Goal: Obtain resource: Download file/media

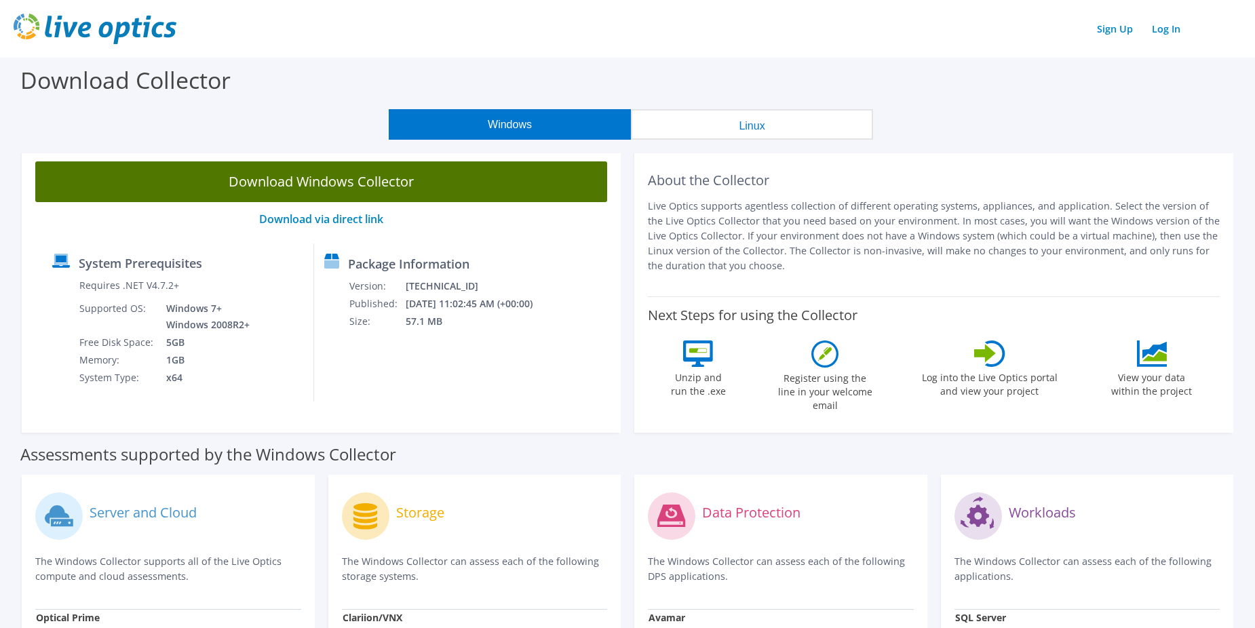
click at [358, 174] on link "Download Windows Collector" at bounding box center [321, 182] width 572 height 41
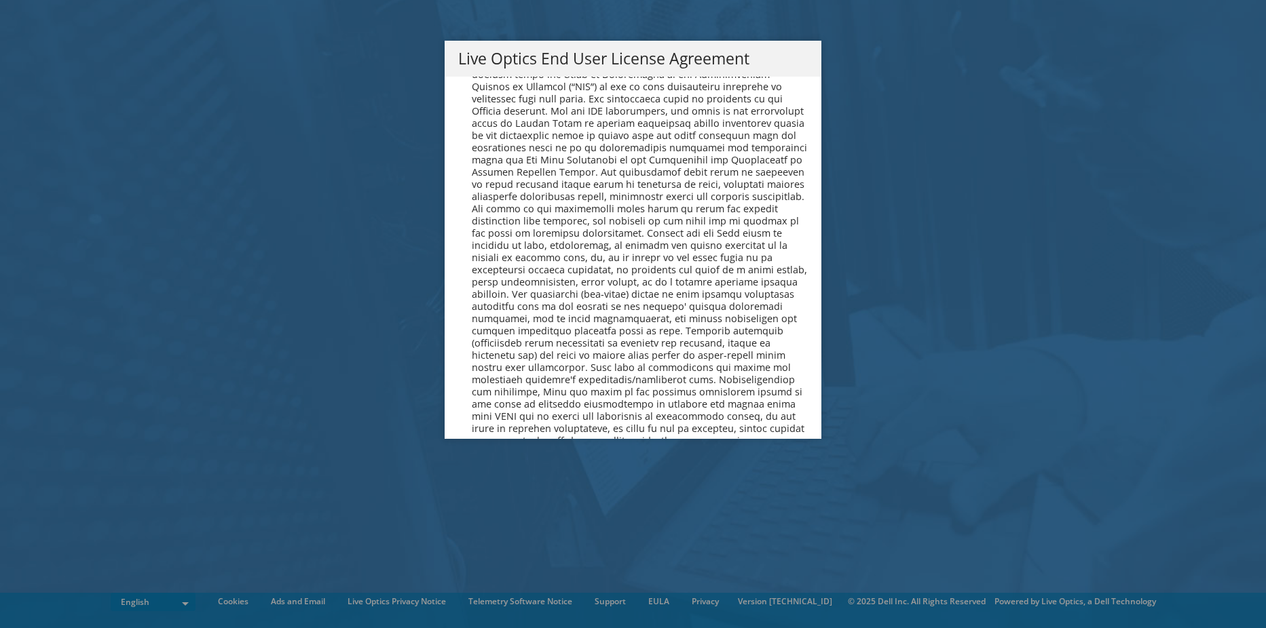
scroll to position [5131, 0]
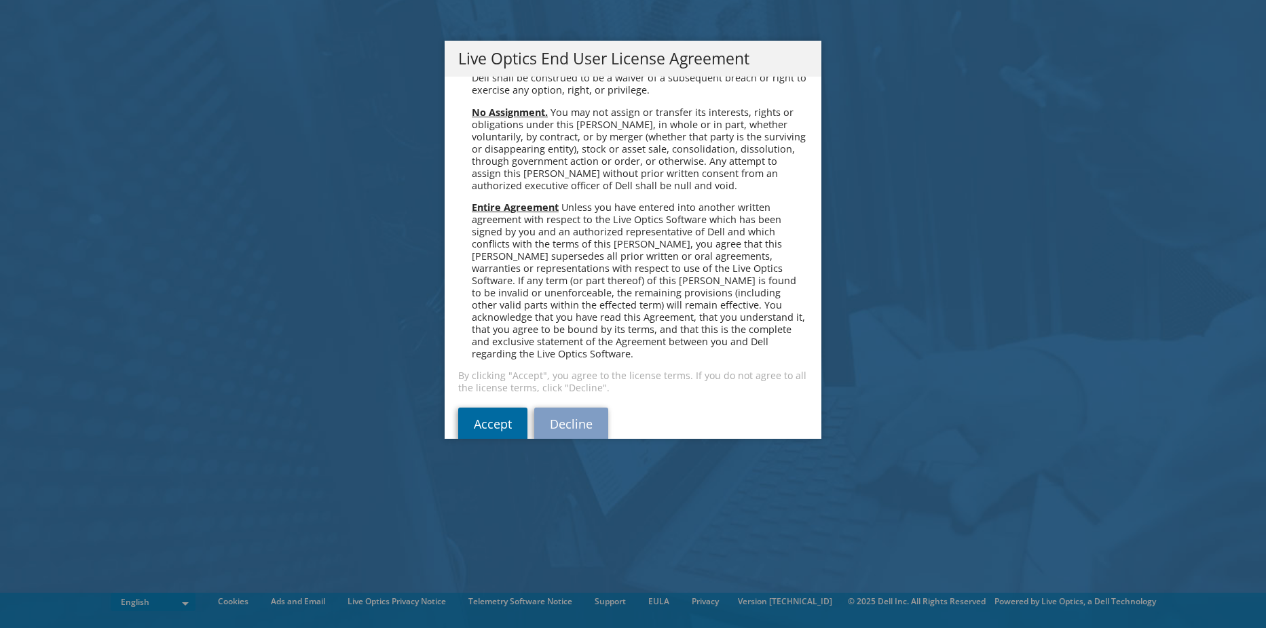
click at [474, 408] on link "Accept" at bounding box center [492, 424] width 69 height 33
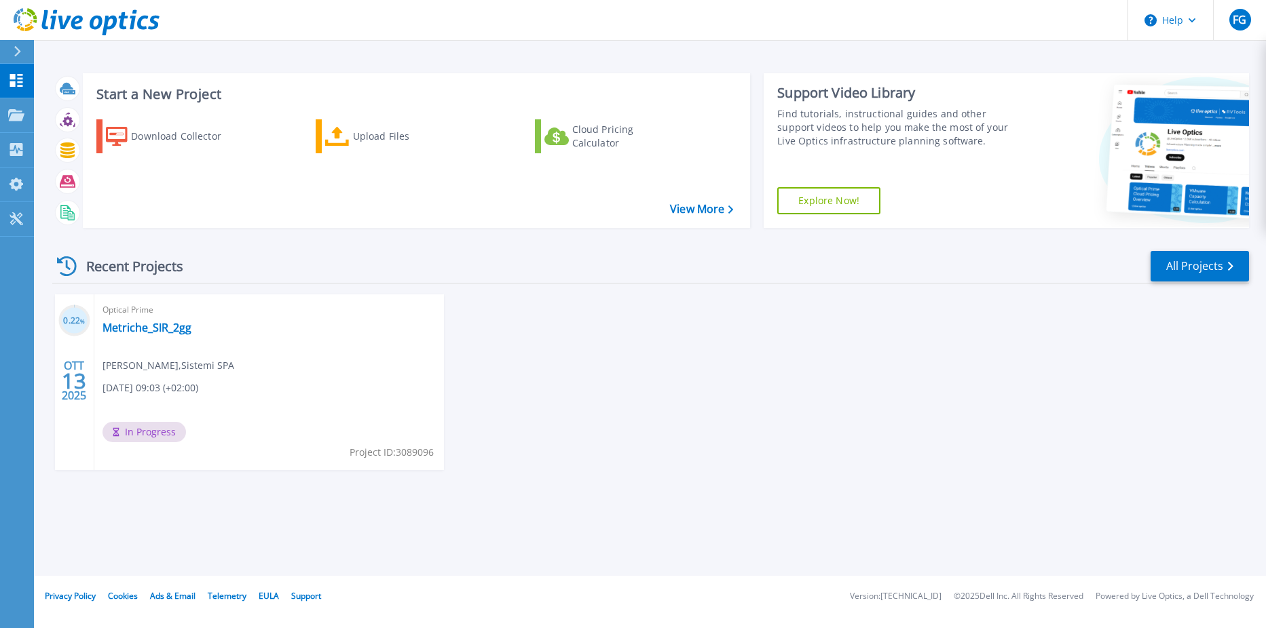
click at [444, 269] on div "Recent Projects All Projects" at bounding box center [650, 267] width 1196 height 34
click at [1210, 277] on link "All Projects" at bounding box center [1199, 266] width 98 height 31
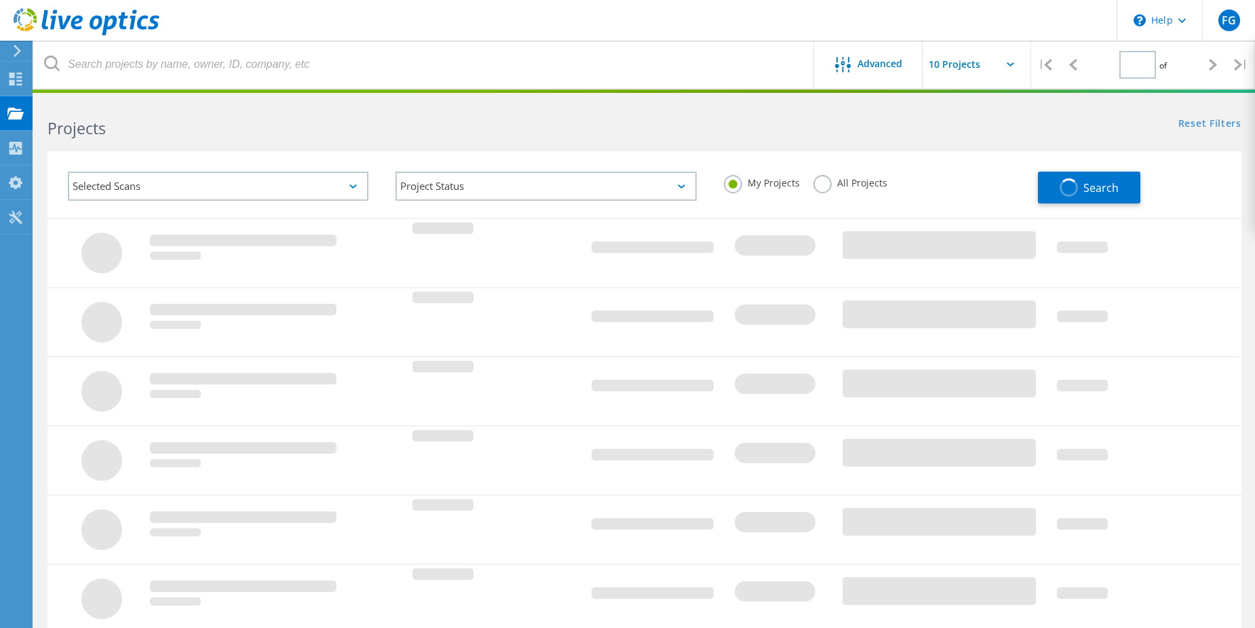
type input "1"
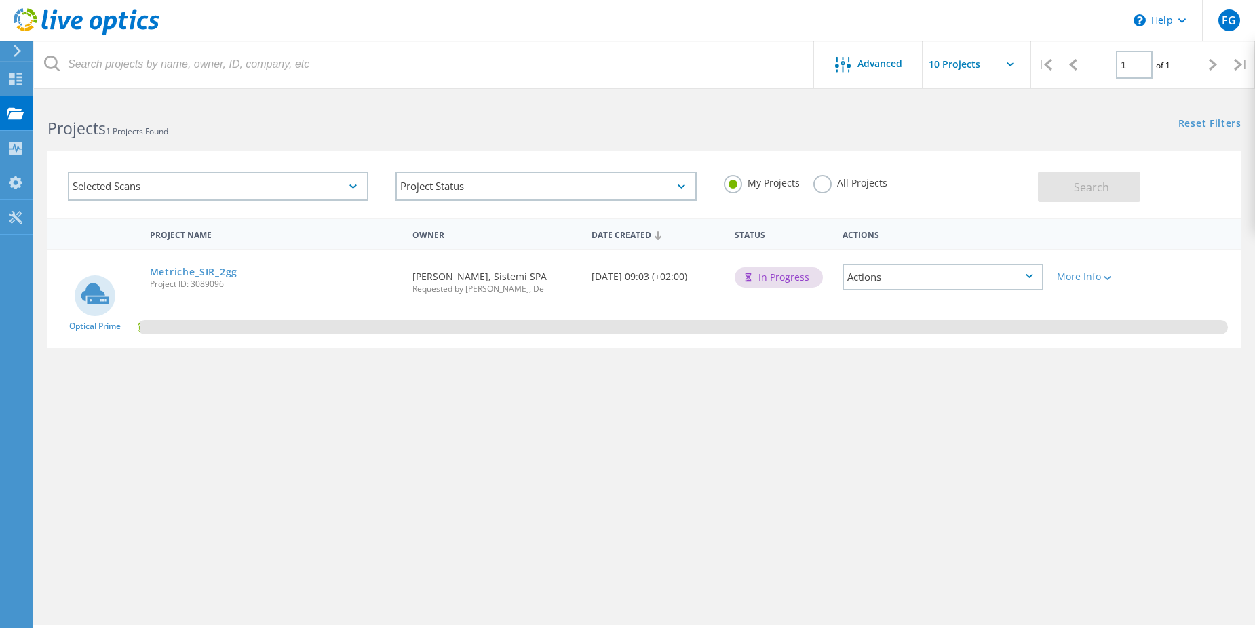
click at [983, 57] on input "text" at bounding box center [991, 65] width 136 height 48
click at [702, 121] on div "Reset Filters Show Filters" at bounding box center [950, 110] width 611 height 25
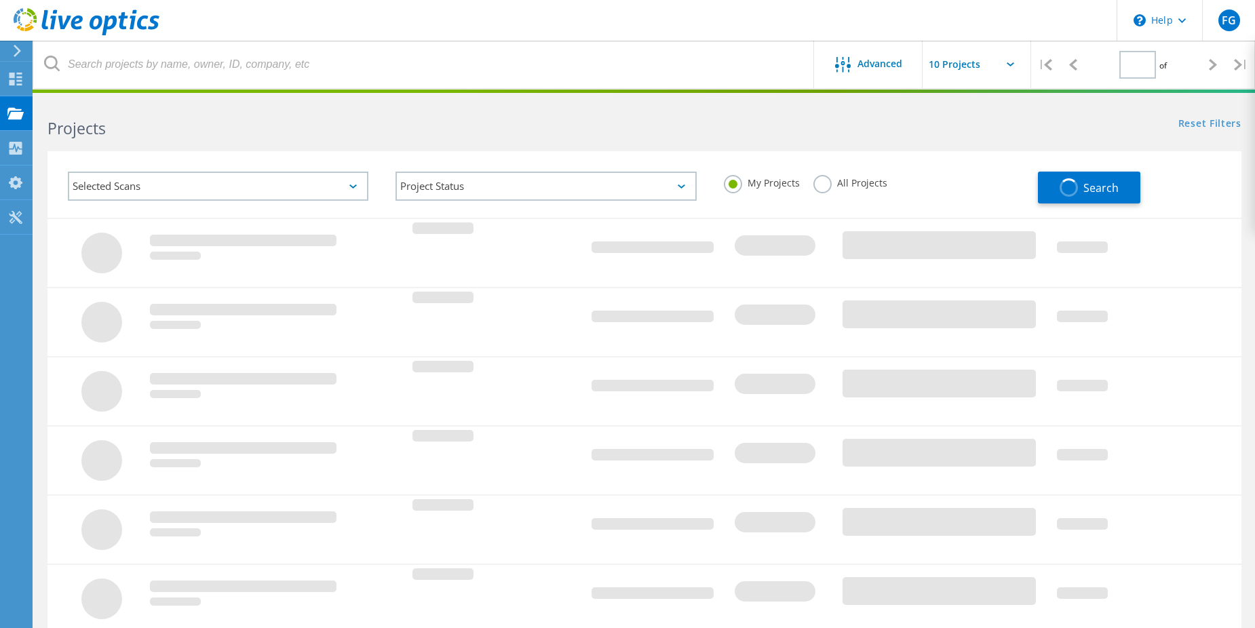
type input "1"
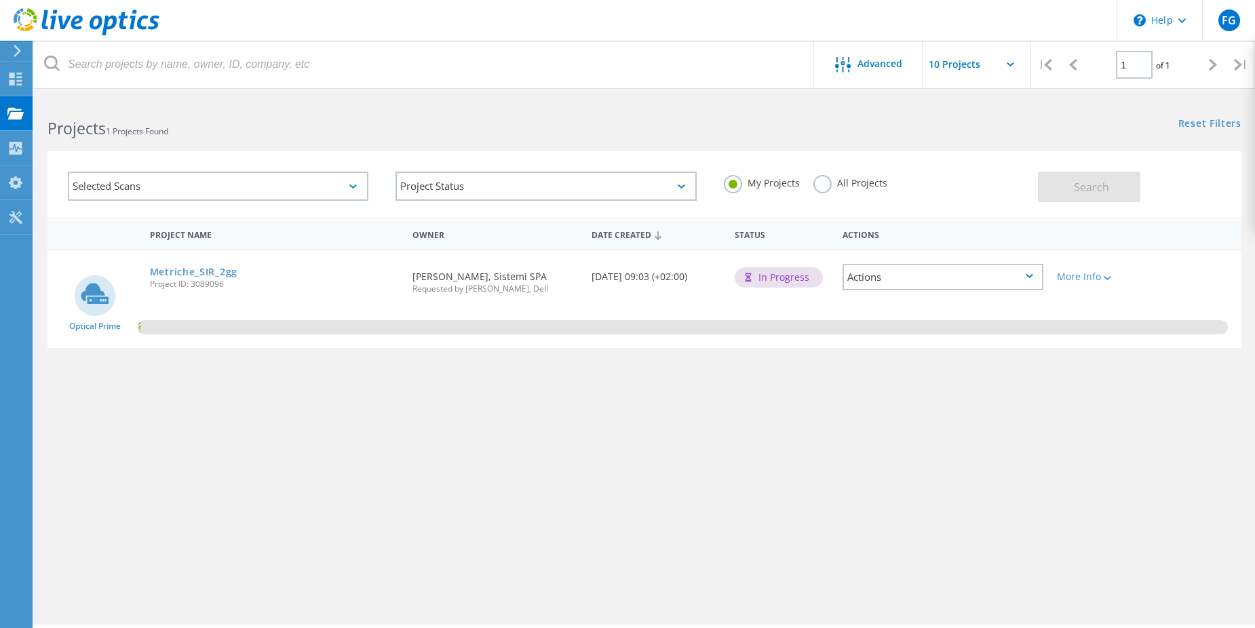
click at [520, 459] on div "Project Name Owner Date Created Status Actions Optical Prime Metriche_SIR_2gg P…" at bounding box center [645, 394] width 1194 height 353
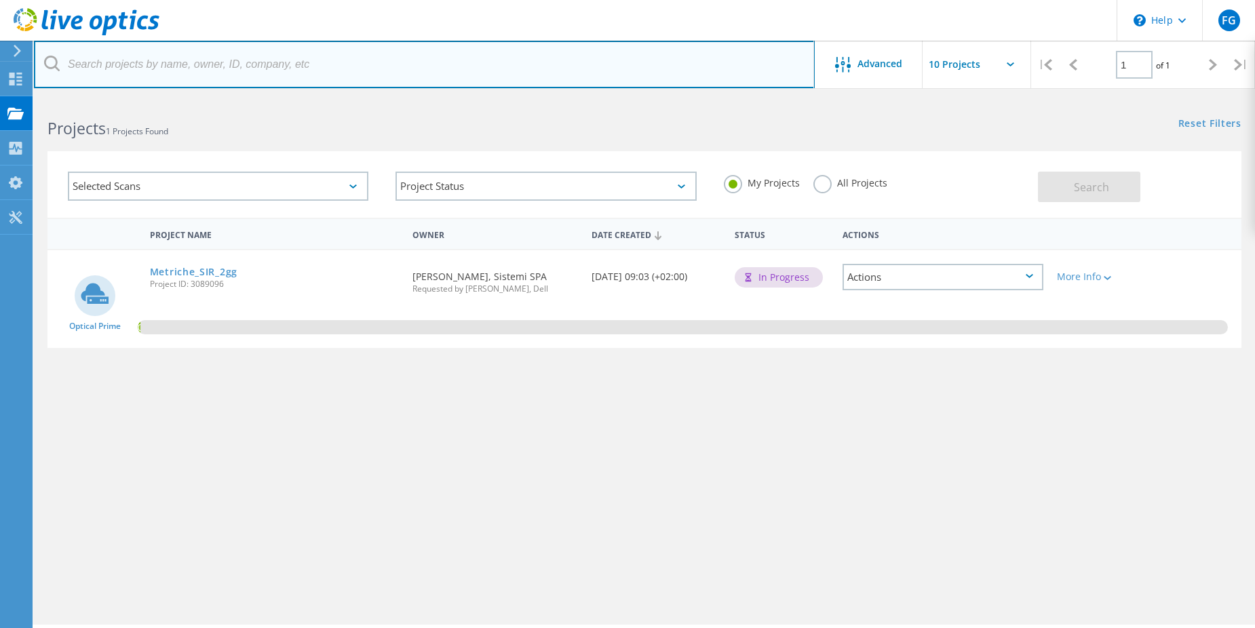
drag, startPoint x: 717, startPoint y: 64, endPoint x: 711, endPoint y: 88, distance: 25.2
click at [717, 64] on input "text" at bounding box center [424, 65] width 781 height 48
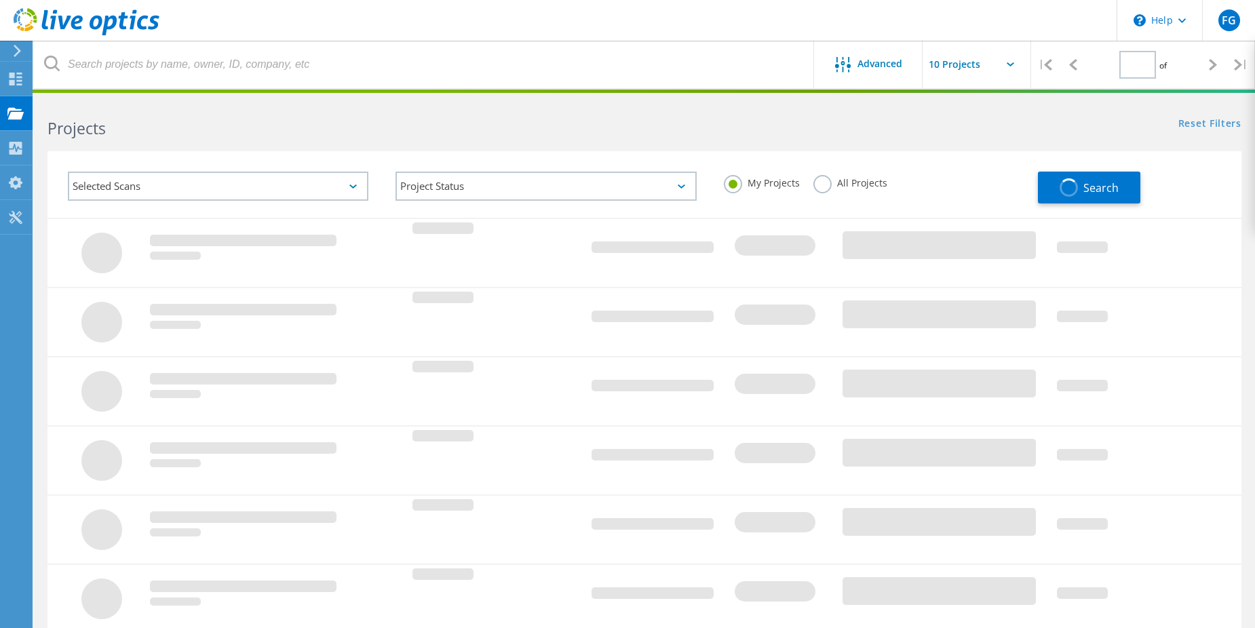
type input "1"
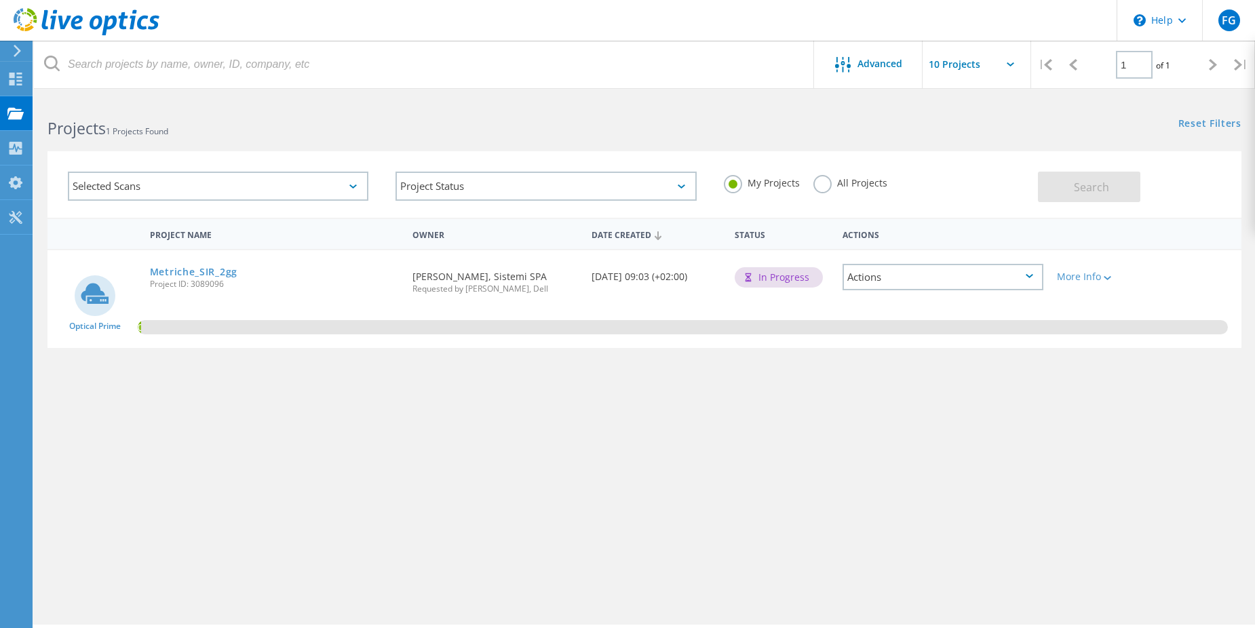
click at [302, 183] on div "Selected Scans" at bounding box center [218, 186] width 301 height 29
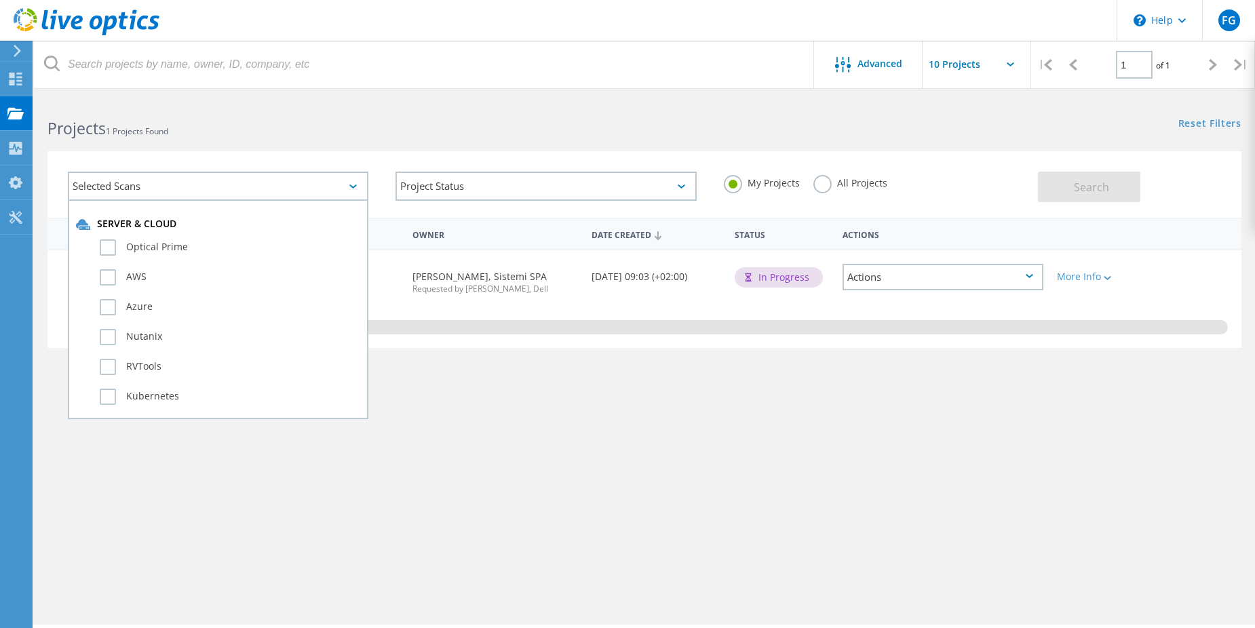
click at [575, 451] on div "Project Name Owner Date Created Status Actions Optical Prime Metriche_SIR_2gg P…" at bounding box center [645, 394] width 1194 height 353
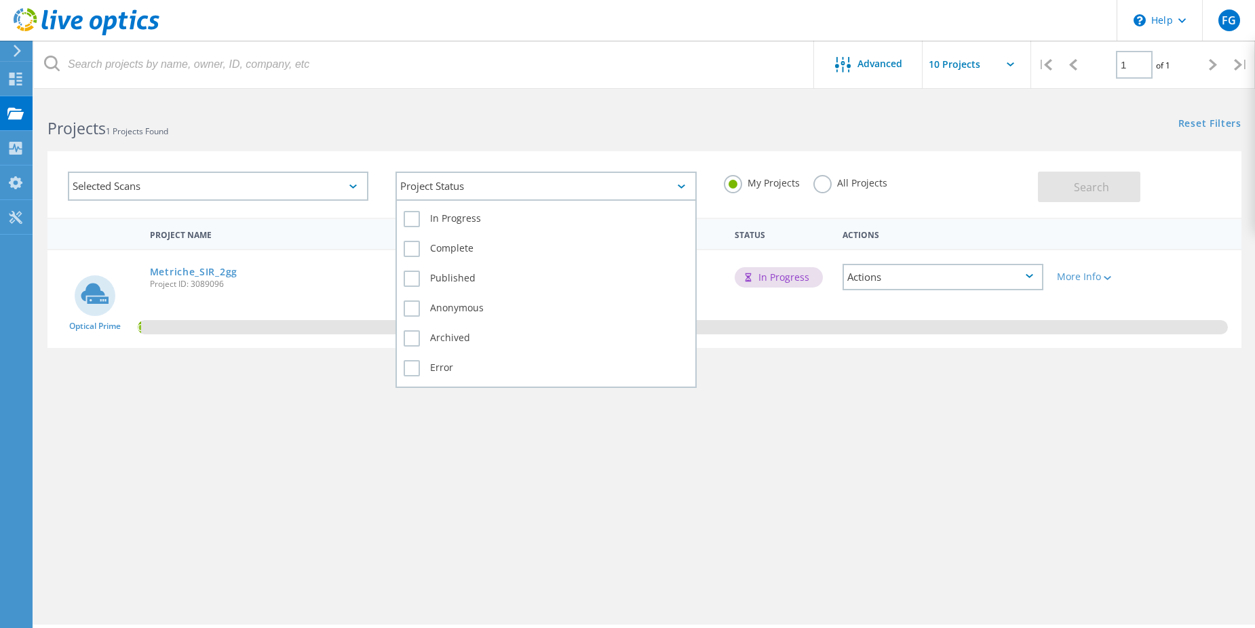
click at [494, 194] on div "Project Status" at bounding box center [546, 186] width 301 height 29
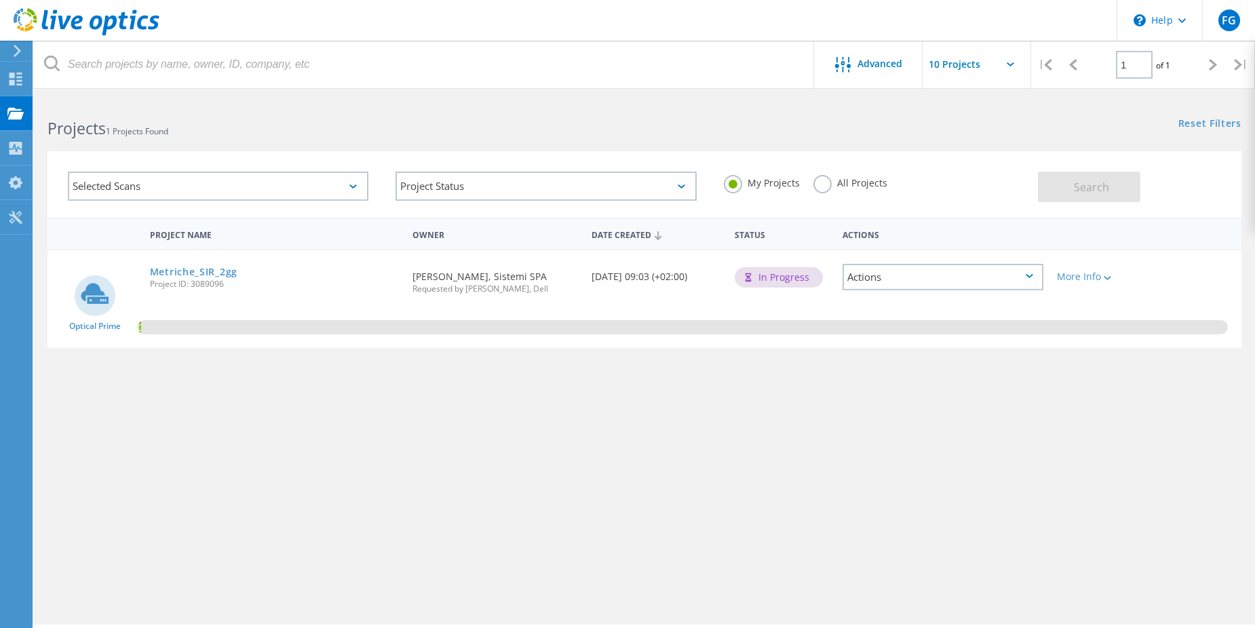
click at [436, 146] on div "Selected Scans Project Status In Progress Complete Published Anonymous Archived…" at bounding box center [644, 175] width 1221 height 83
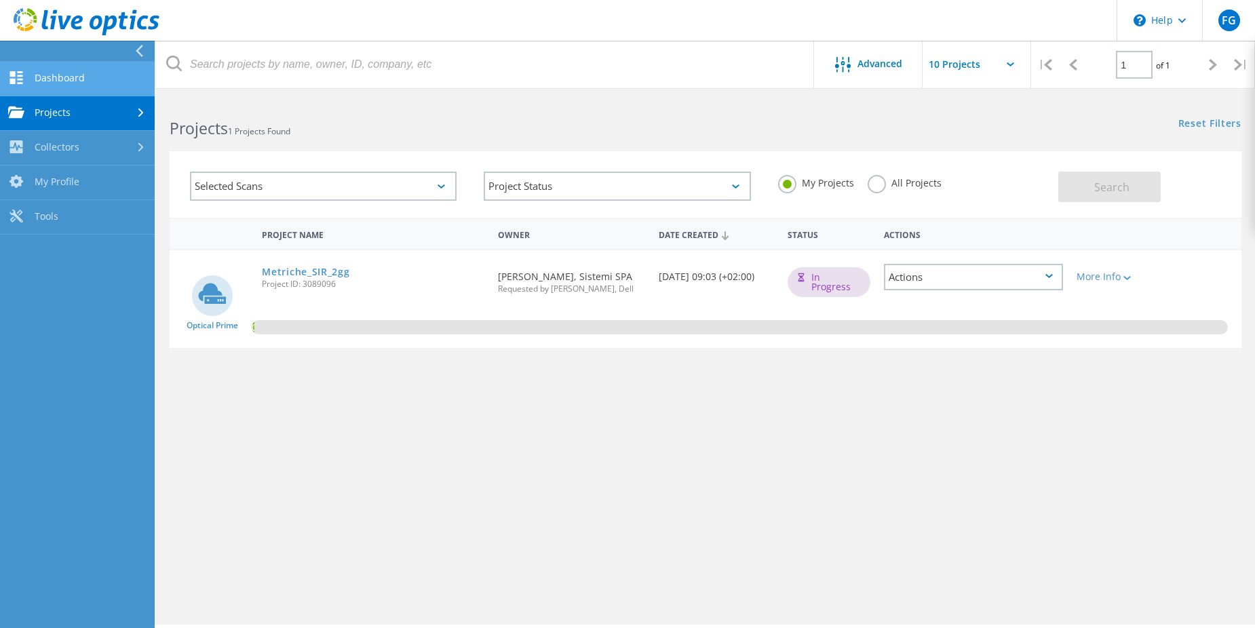
click at [51, 83] on link "Dashboard" at bounding box center [77, 79] width 155 height 35
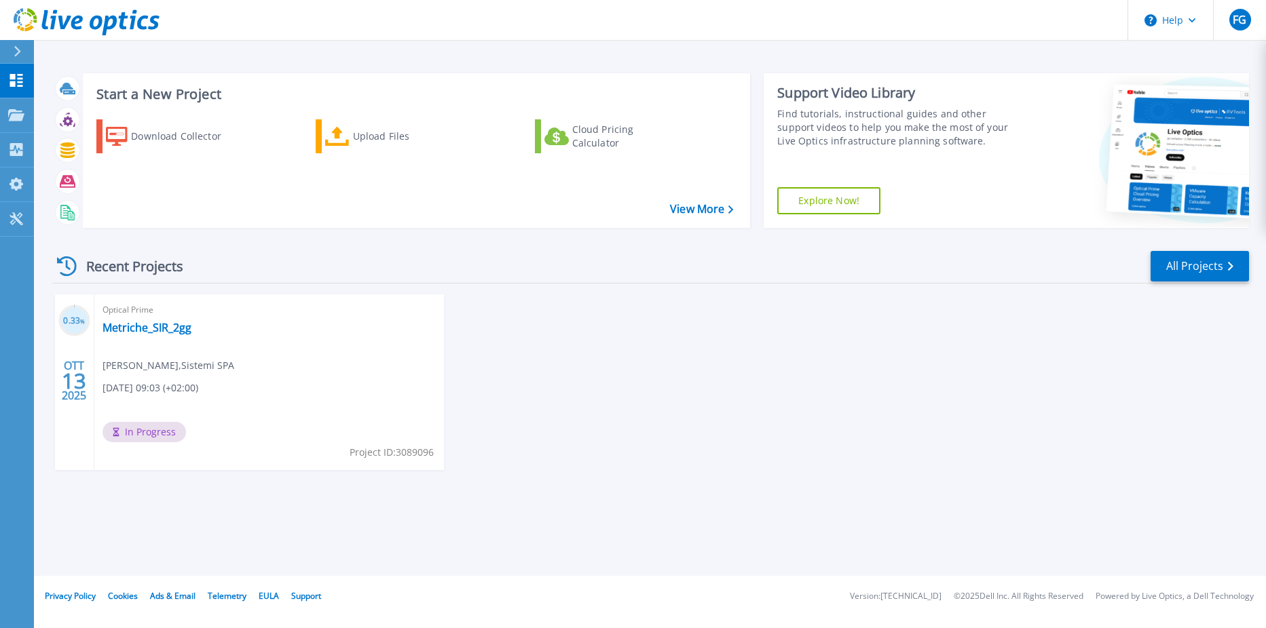
drag, startPoint x: 641, startPoint y: 267, endPoint x: 208, endPoint y: 213, distance: 436.9
click at [638, 267] on div "Recent Projects All Projects" at bounding box center [650, 267] width 1196 height 34
click at [820, 443] on div "0.33 % OTT 13 2025 Optical Prime Metriche_SIR_2gg Francesco Gruosso , Sistemi S…" at bounding box center [644, 396] width 1207 height 203
click at [637, 254] on div "Recent Projects All Projects" at bounding box center [650, 267] width 1196 height 34
click at [671, 489] on div "0.33 % OTT 13 2025 Optical Prime Metriche_SIR_2gg Francesco Gruosso , Sistemi S…" at bounding box center [644, 396] width 1207 height 203
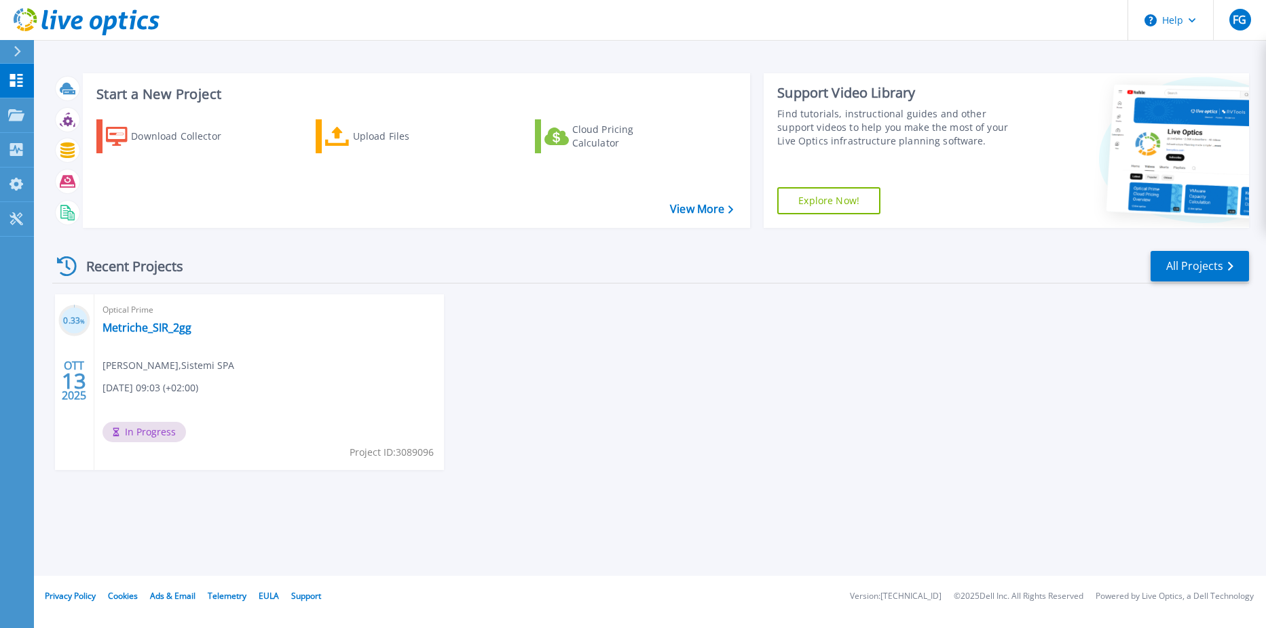
click at [1010, 396] on div "0.33 % OTT 13 2025 Optical Prime Metriche_SIR_2gg Francesco Gruosso , Sistemi S…" at bounding box center [644, 396] width 1207 height 203
click at [592, 547] on div "Start a New Project Download Collector Upload Files Cloud Pricing Calculator Vi…" at bounding box center [650, 288] width 1232 height 576
click at [272, 521] on div "Start a New Project Download Collector Upload Files Cloud Pricing Calculator Vi…" at bounding box center [650, 288] width 1232 height 576
click at [632, 43] on div "Start a New Project Download Collector Upload Files Cloud Pricing Calculator Vi…" at bounding box center [650, 288] width 1232 height 576
drag, startPoint x: 971, startPoint y: 340, endPoint x: 944, endPoint y: 314, distance: 37.9
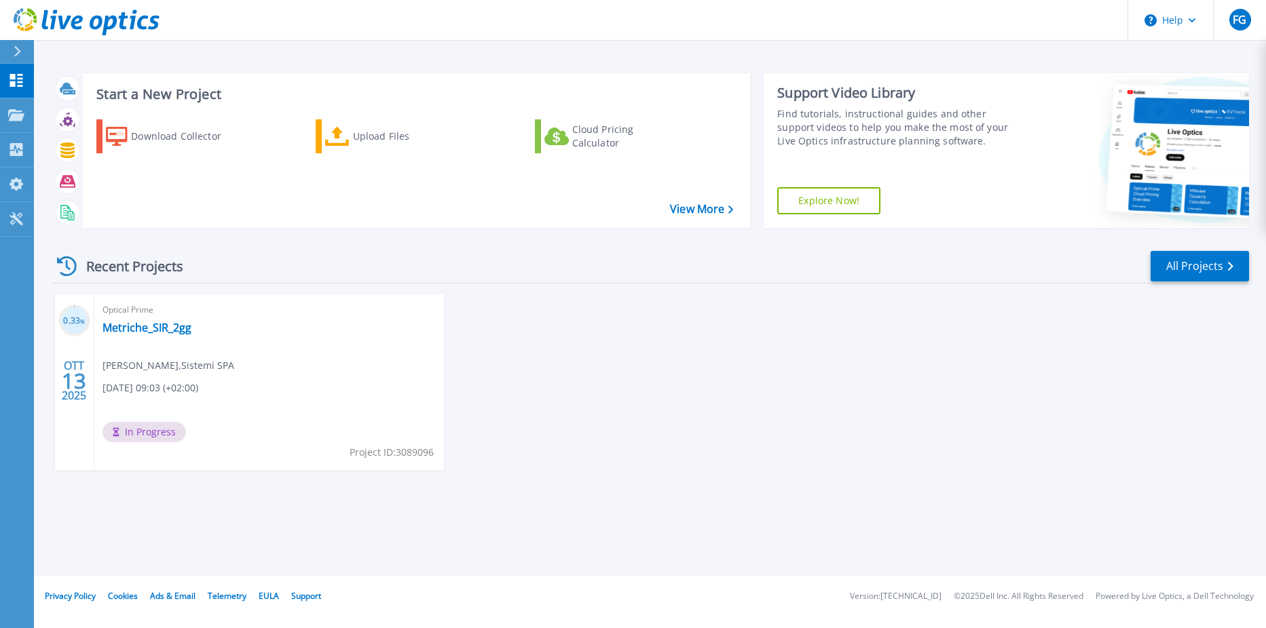
click at [964, 337] on div "0.33 % OTT 13 2025 Optical Prime Metriche_SIR_2gg Francesco Gruosso , Sistemi S…" at bounding box center [644, 396] width 1207 height 203
click at [330, 523] on div "Start a New Project Download Collector Upload Files Cloud Pricing Calculator Vi…" at bounding box center [650, 288] width 1232 height 576
click at [679, 512] on div "Start a New Project Download Collector Upload Files Cloud Pricing Calculator Vi…" at bounding box center [650, 288] width 1232 height 576
